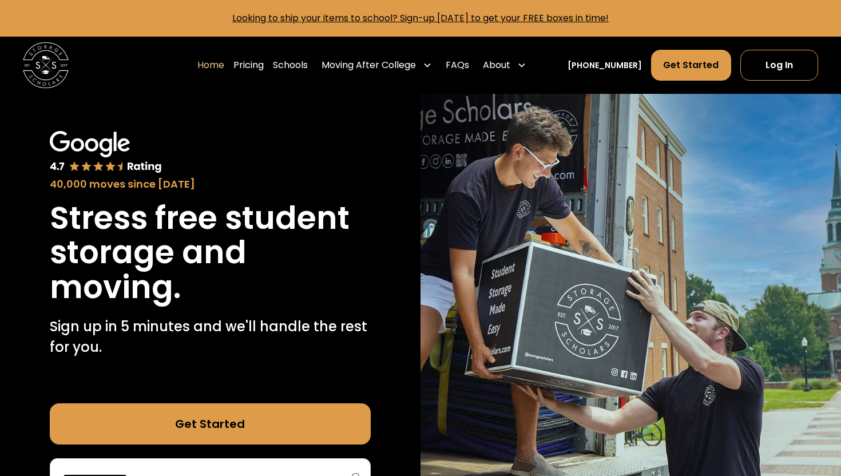
click at [49, 65] on img at bounding box center [46, 65] width 46 height 46
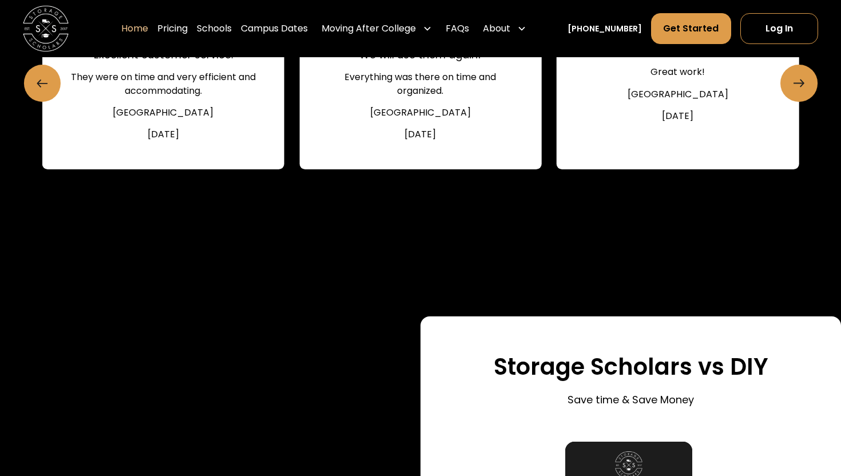
scroll to position [1736, 0]
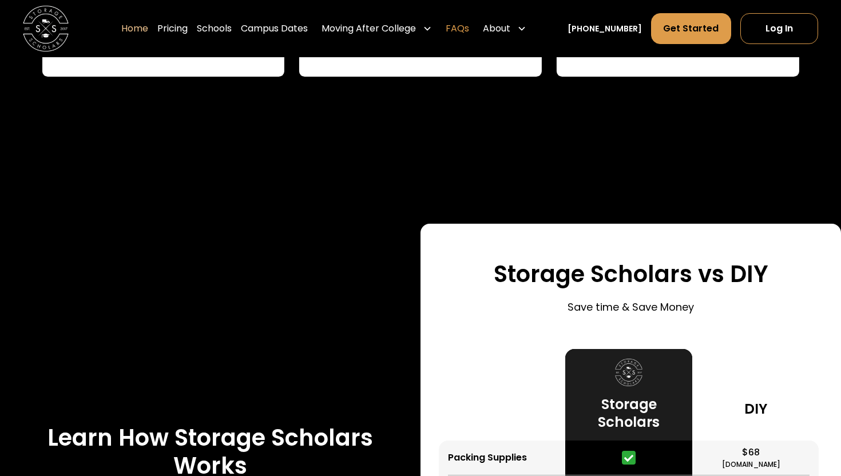
click at [469, 30] on link "FAQs" at bounding box center [457, 29] width 23 height 32
